Goal: Task Accomplishment & Management: Manage account settings

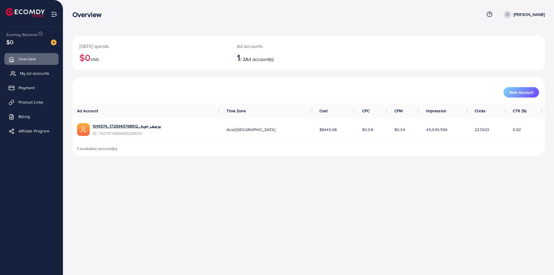
click at [31, 78] on link "My ad accounts" at bounding box center [31, 73] width 54 height 12
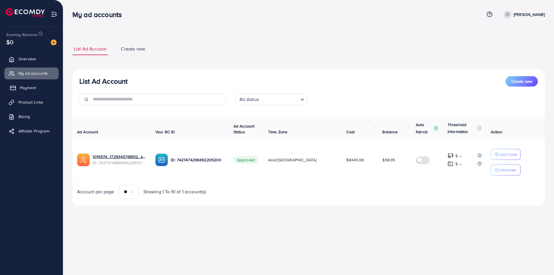
click at [32, 90] on span "Payment" at bounding box center [28, 88] width 16 height 6
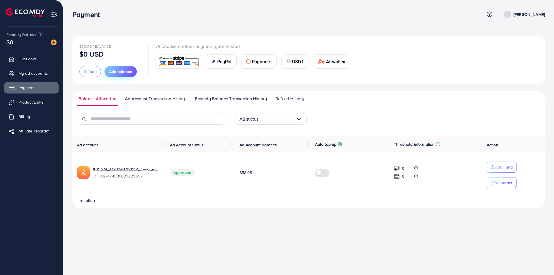
click at [122, 73] on span "Add balance" at bounding box center [120, 72] width 23 height 6
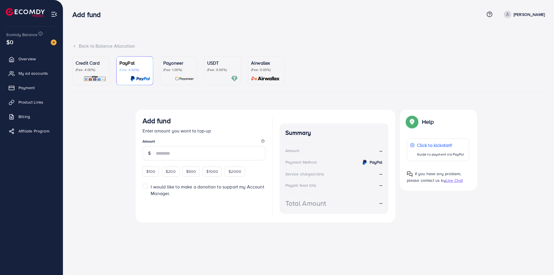
click at [84, 76] on img at bounding box center [94, 78] width 23 height 7
